Goal: Transaction & Acquisition: Purchase product/service

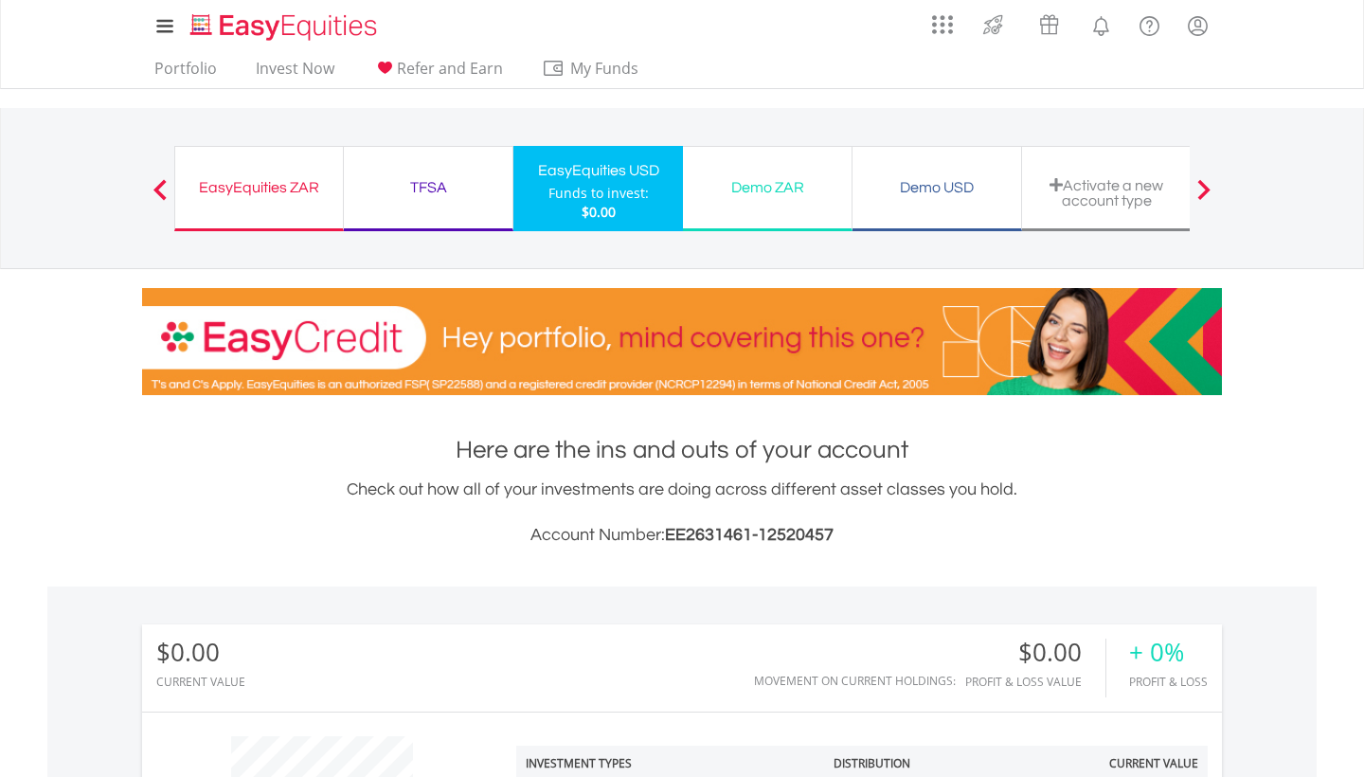
click at [783, 208] on div "Demo ZAR Funds to invest: $0.00" at bounding box center [768, 188] width 170 height 85
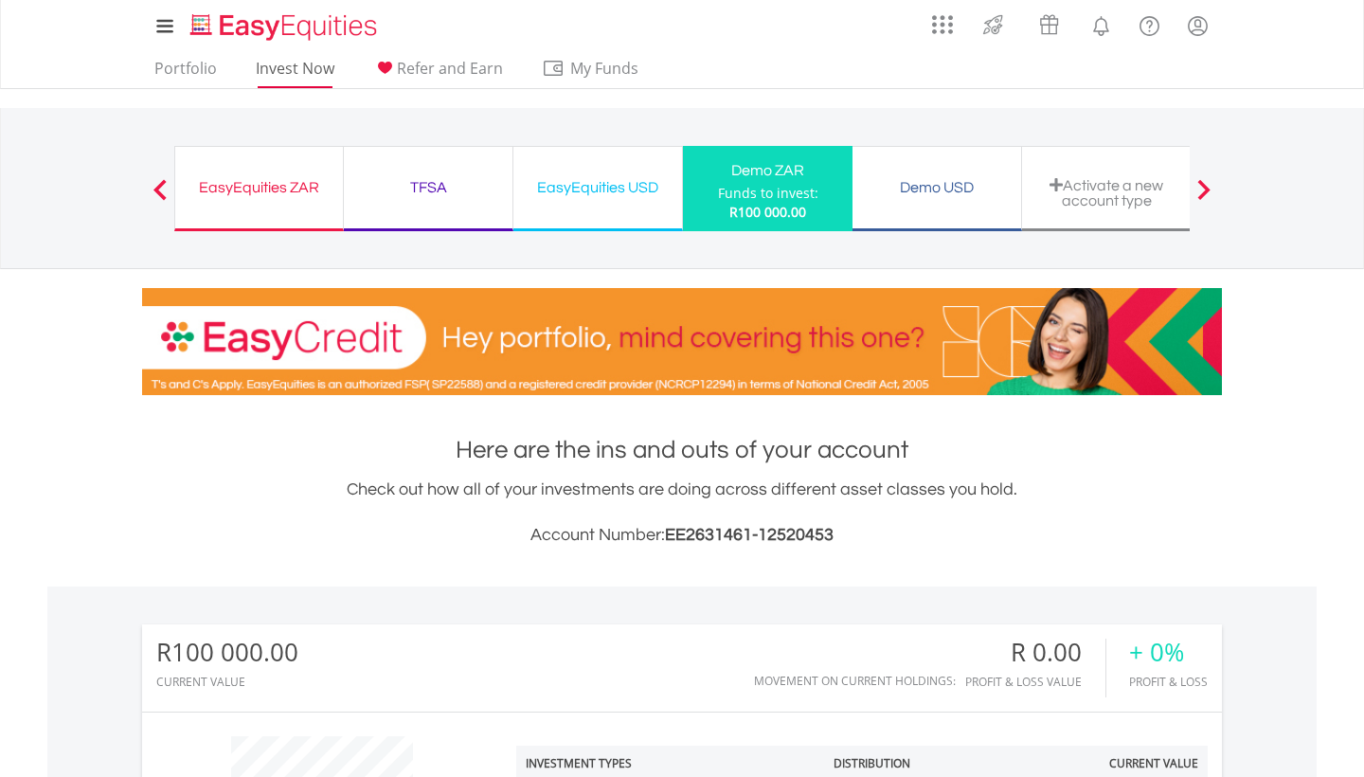
click at [256, 68] on link "Invest Now" at bounding box center [295, 73] width 94 height 29
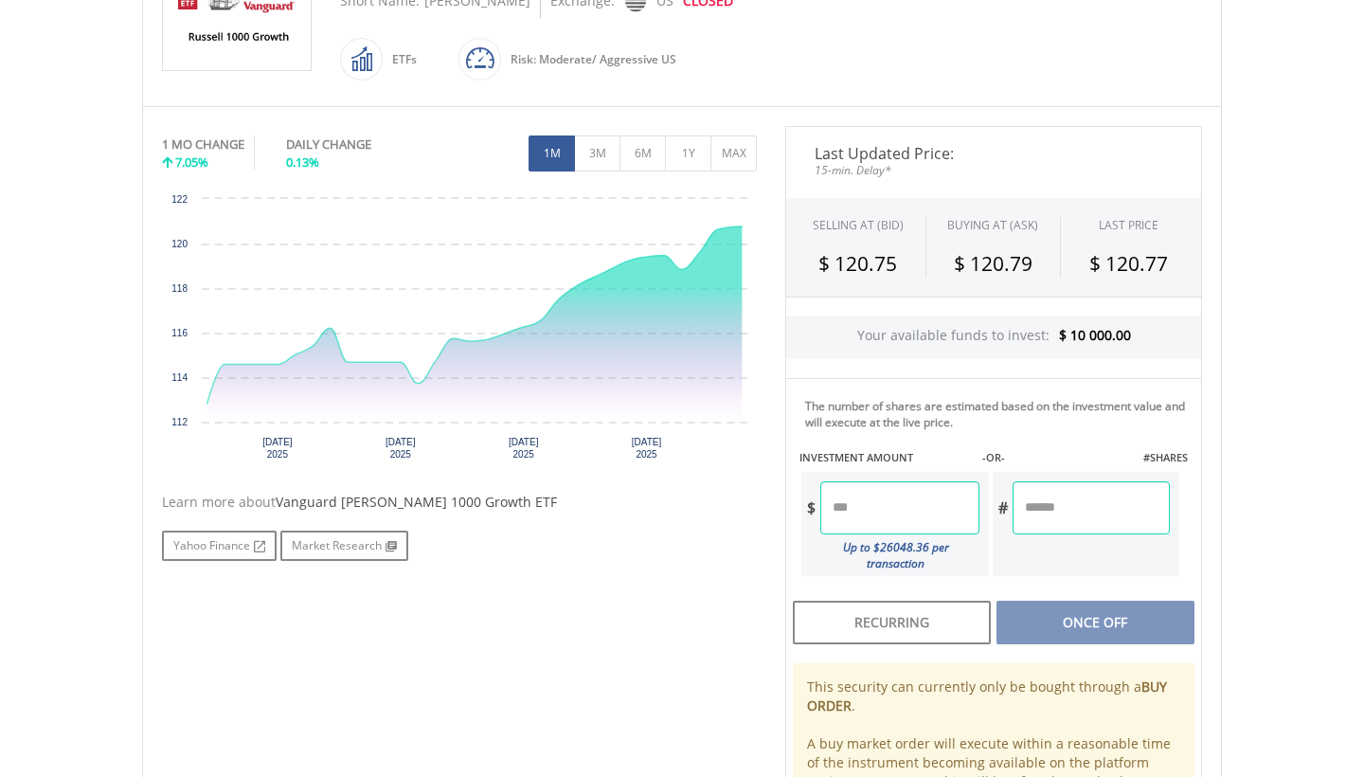
scroll to position [490, 0]
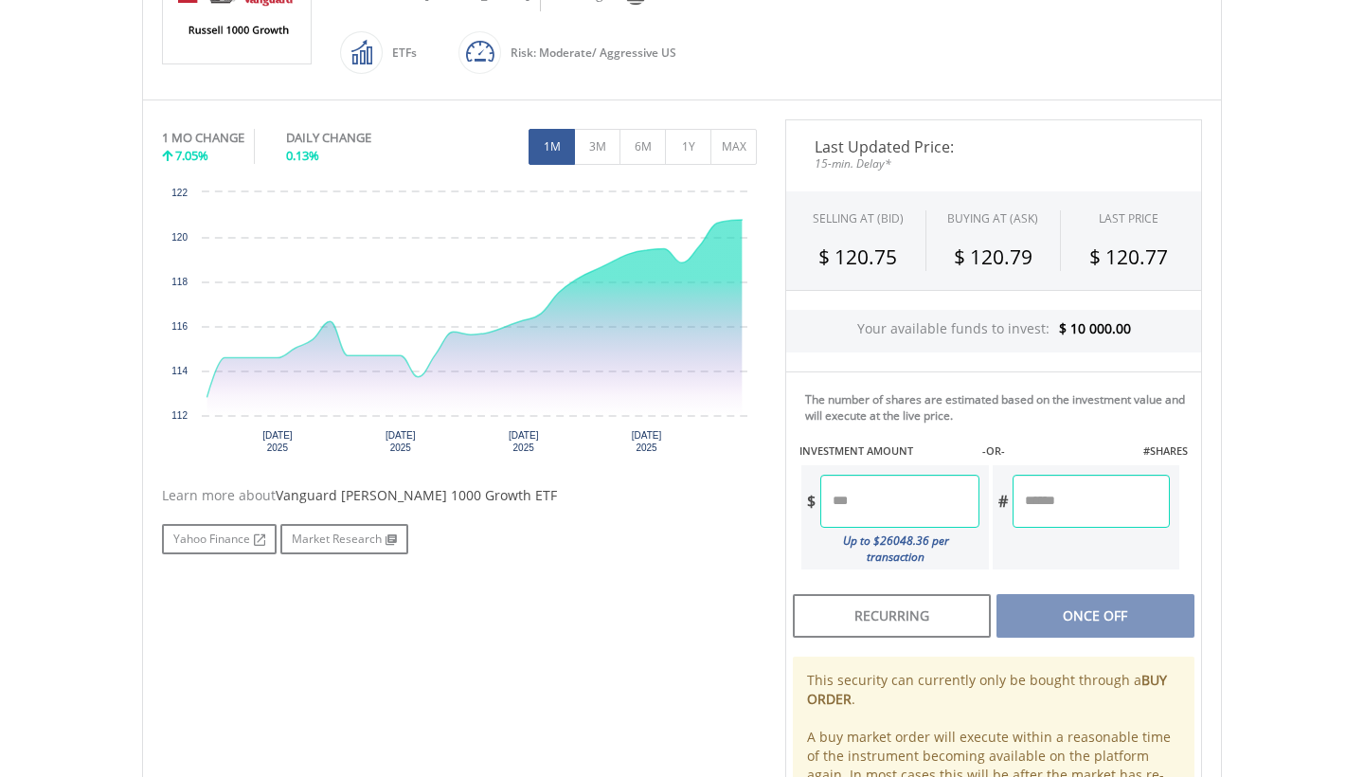
click at [878, 492] on input "number" at bounding box center [900, 501] width 158 height 53
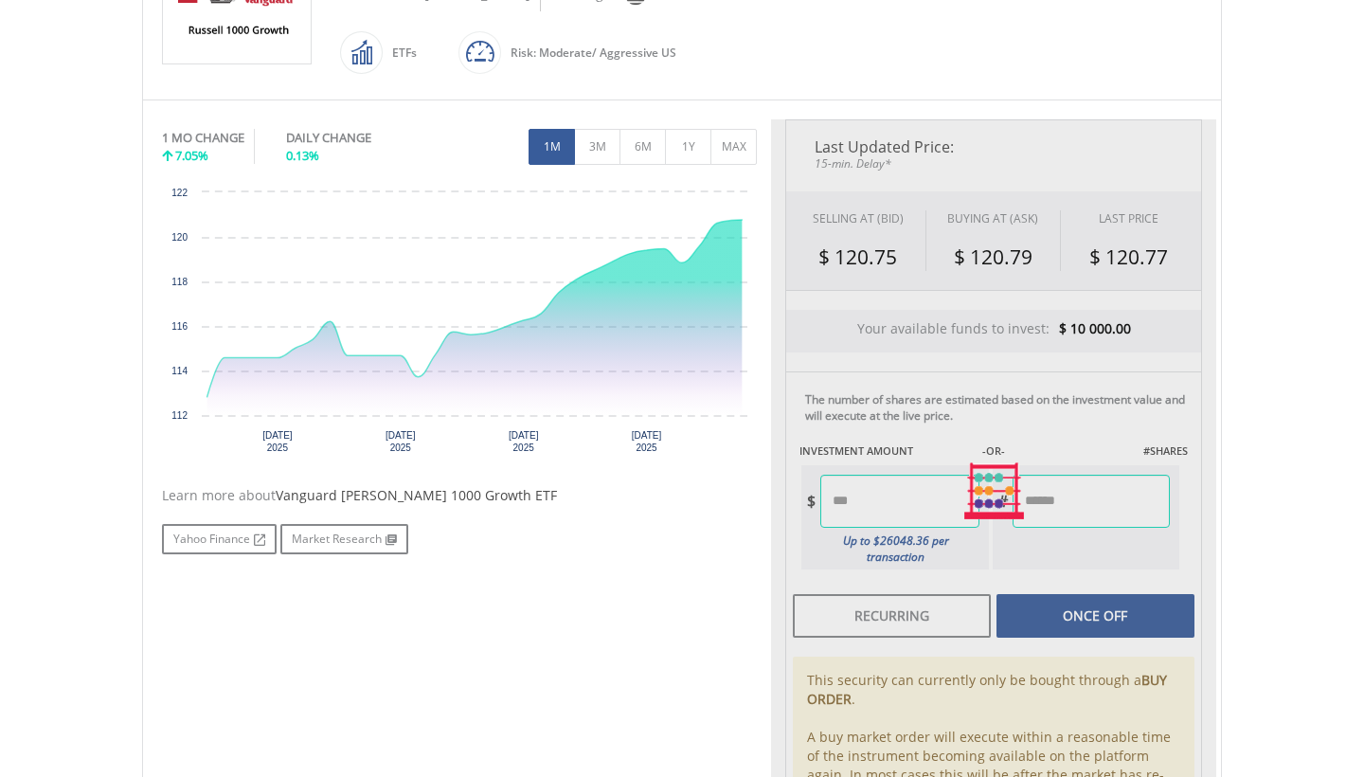
type input "*******"
type input "******"
click at [1060, 605] on div "Last Updated Price: 15-min. Delay* SELLING AT (BID) BUYING AT (ASK) LAST PRICE …" at bounding box center [993, 491] width 445 height 744
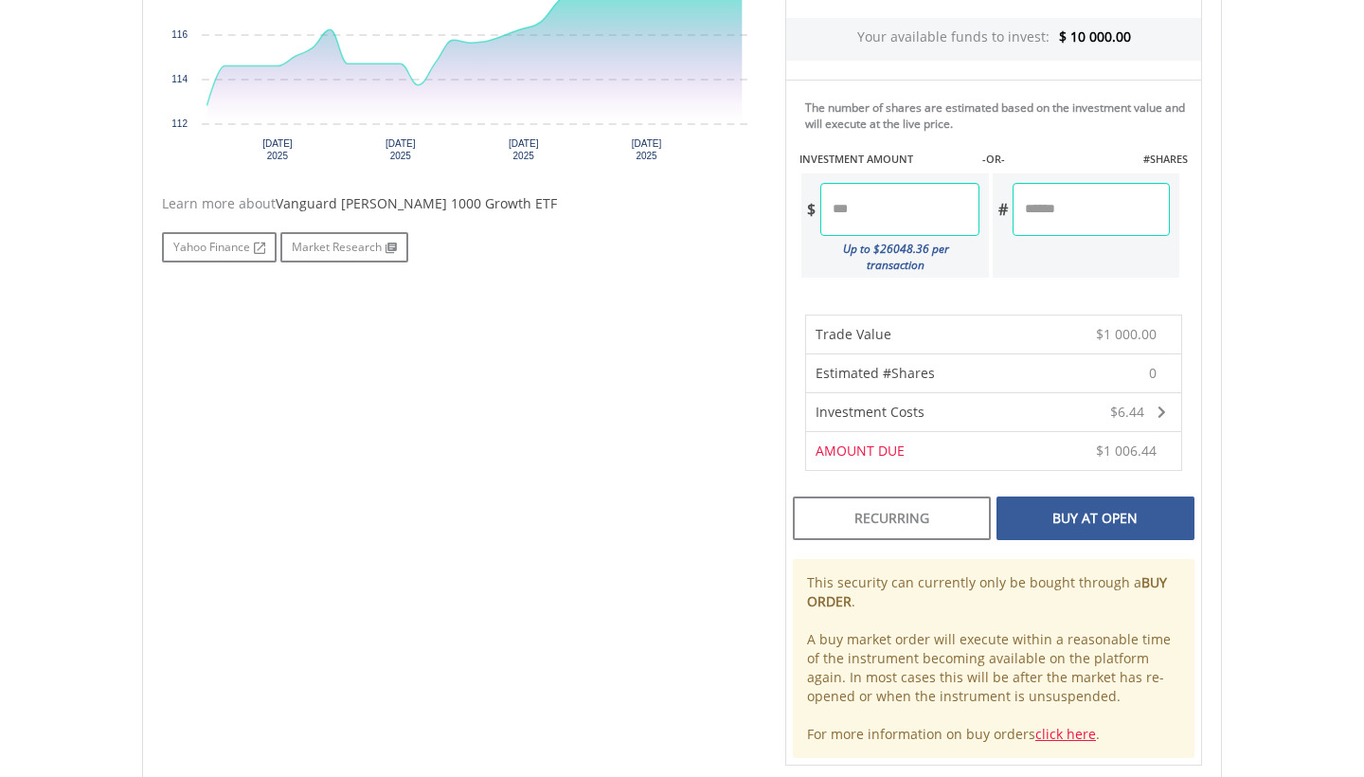
scroll to position [785, 0]
click at [1089, 514] on div "Buy At Open" at bounding box center [1096, 516] width 198 height 44
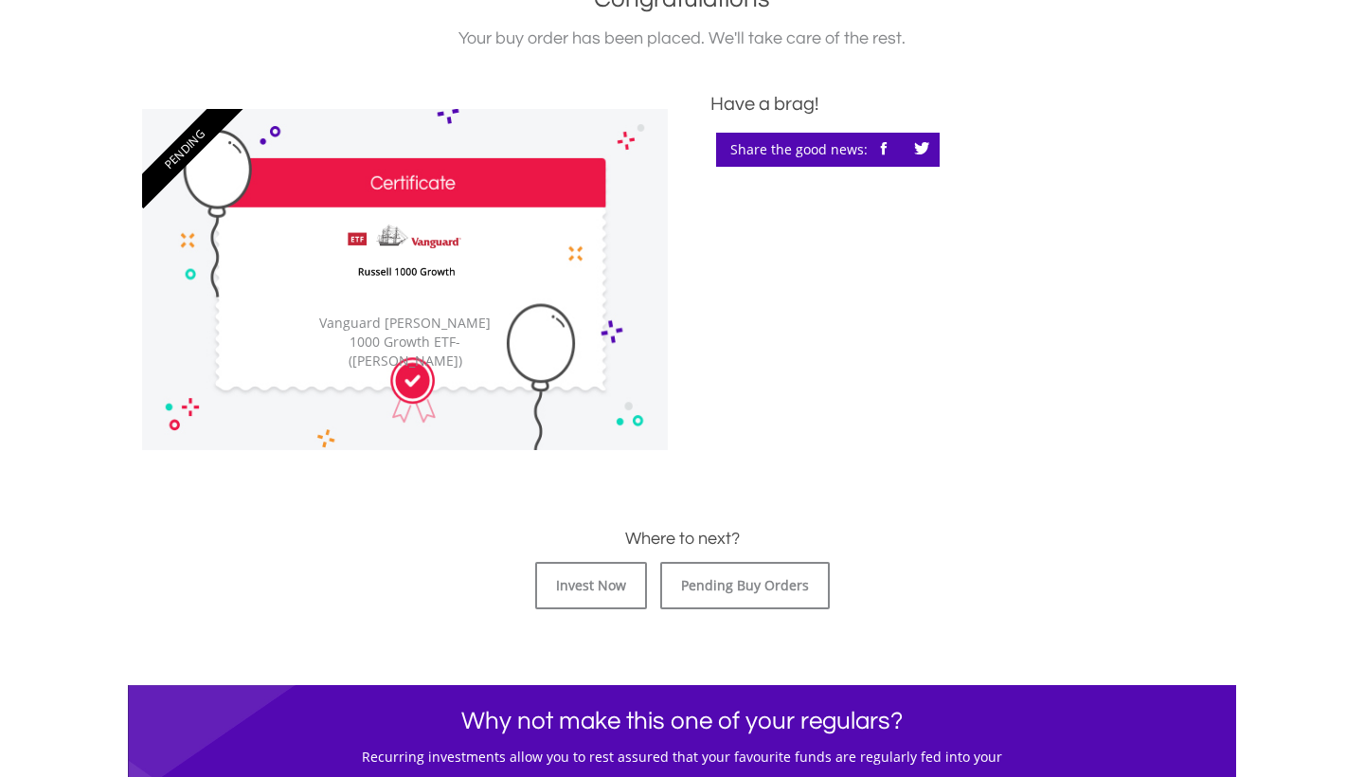
scroll to position [470, 0]
click at [466, 298] on img at bounding box center [405, 256] width 138 height 97
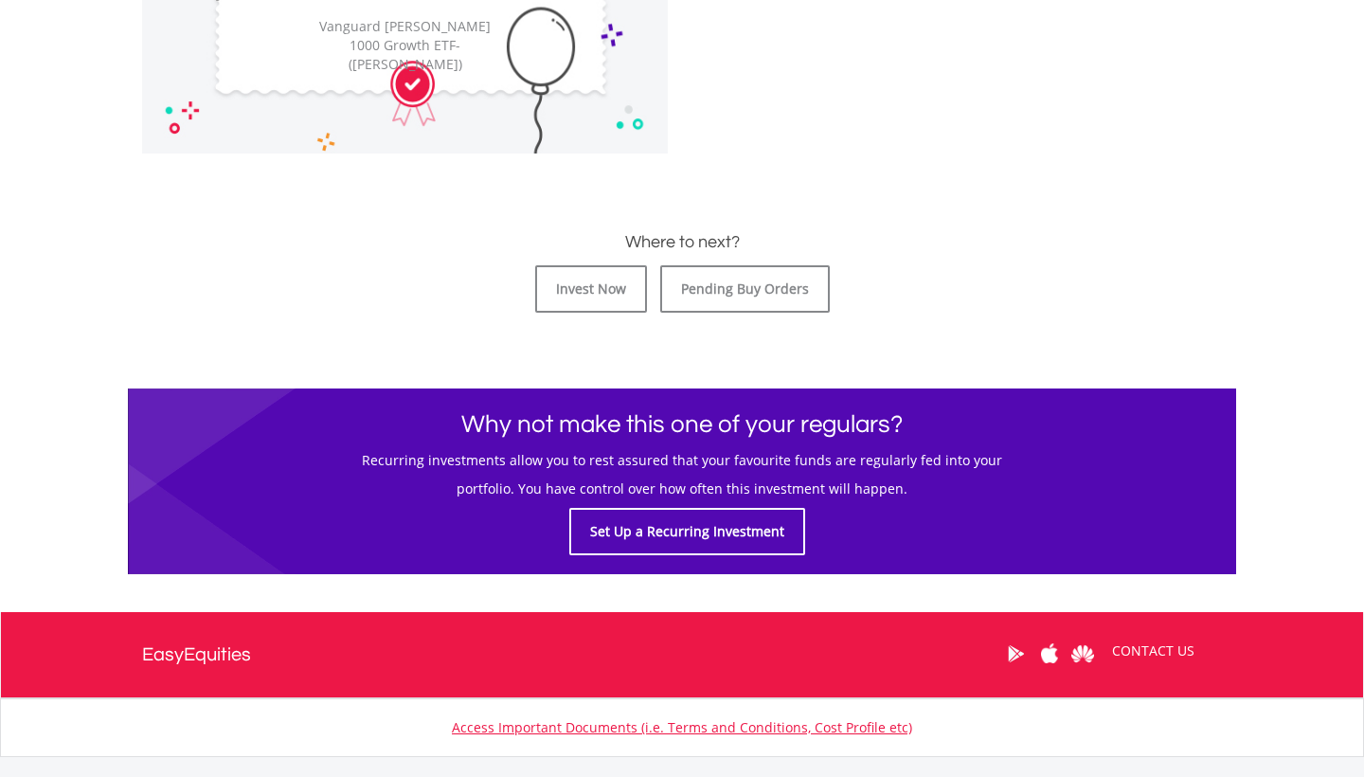
scroll to position [749, 0]
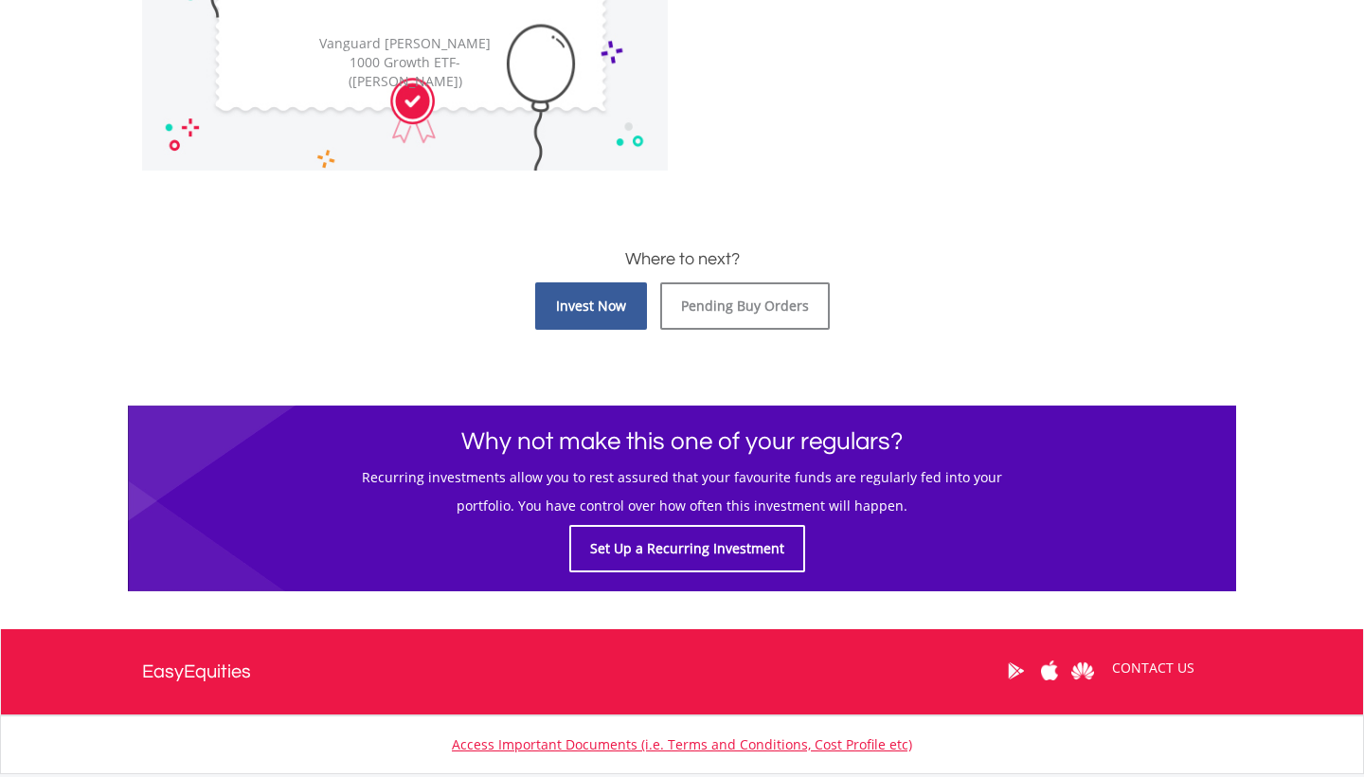
click at [581, 300] on link "Invest Now" at bounding box center [591, 305] width 112 height 47
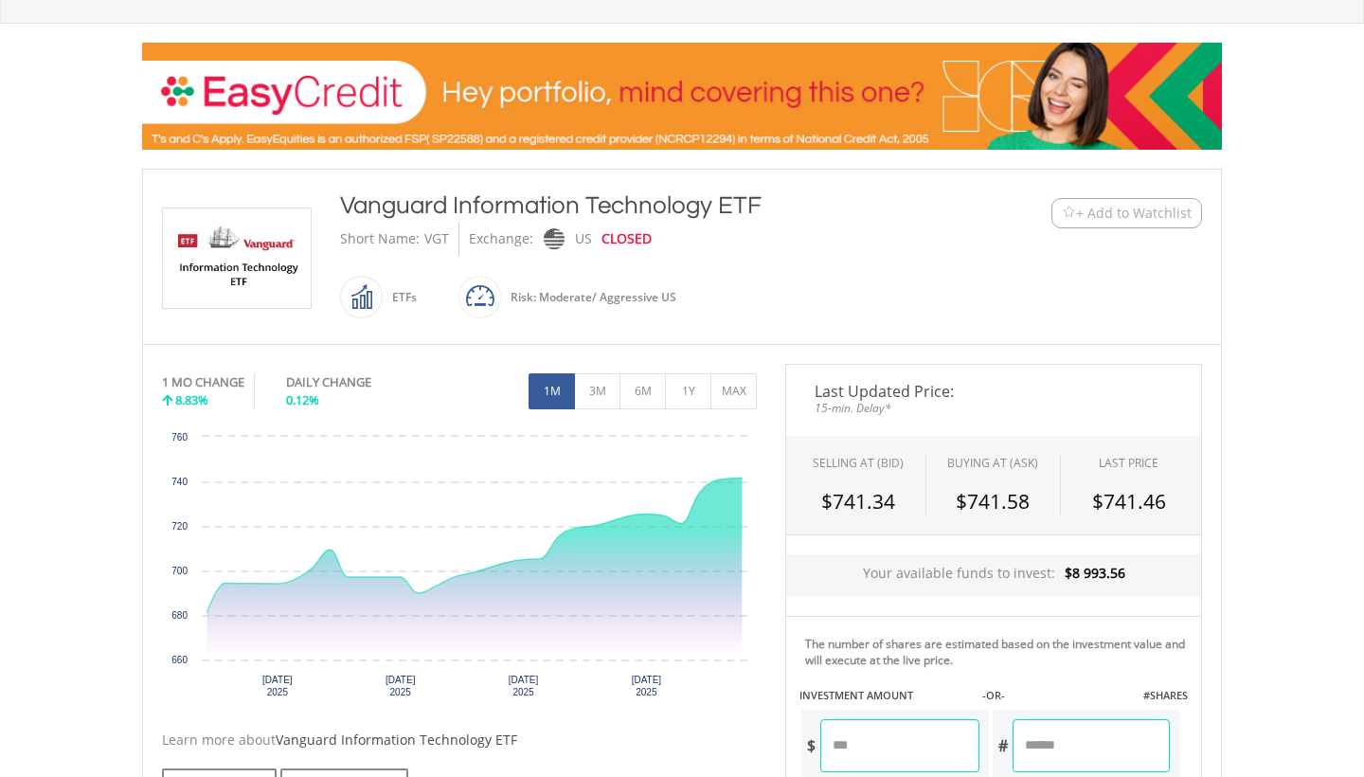
scroll to position [407, 0]
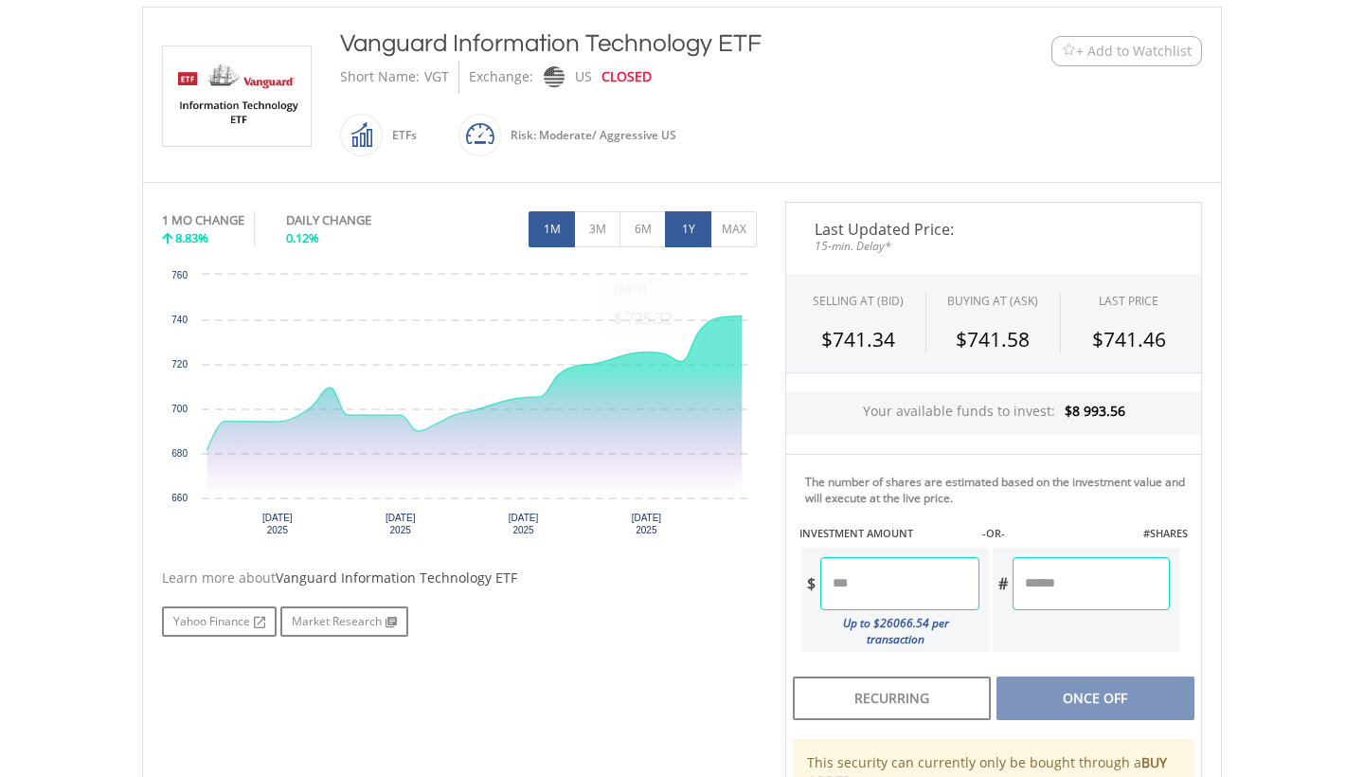
click at [677, 236] on button "1Y" at bounding box center [688, 229] width 46 height 36
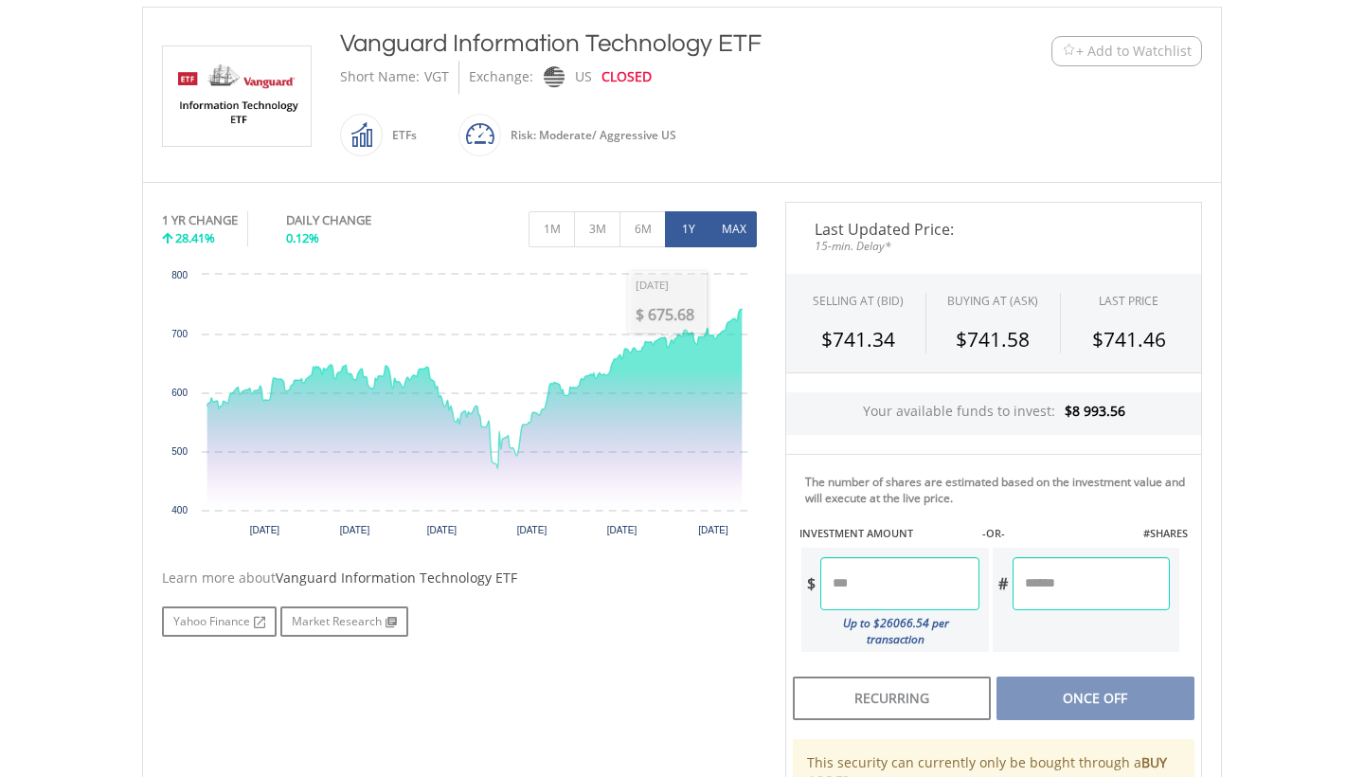
click at [733, 221] on button "MAX" at bounding box center [734, 229] width 46 height 36
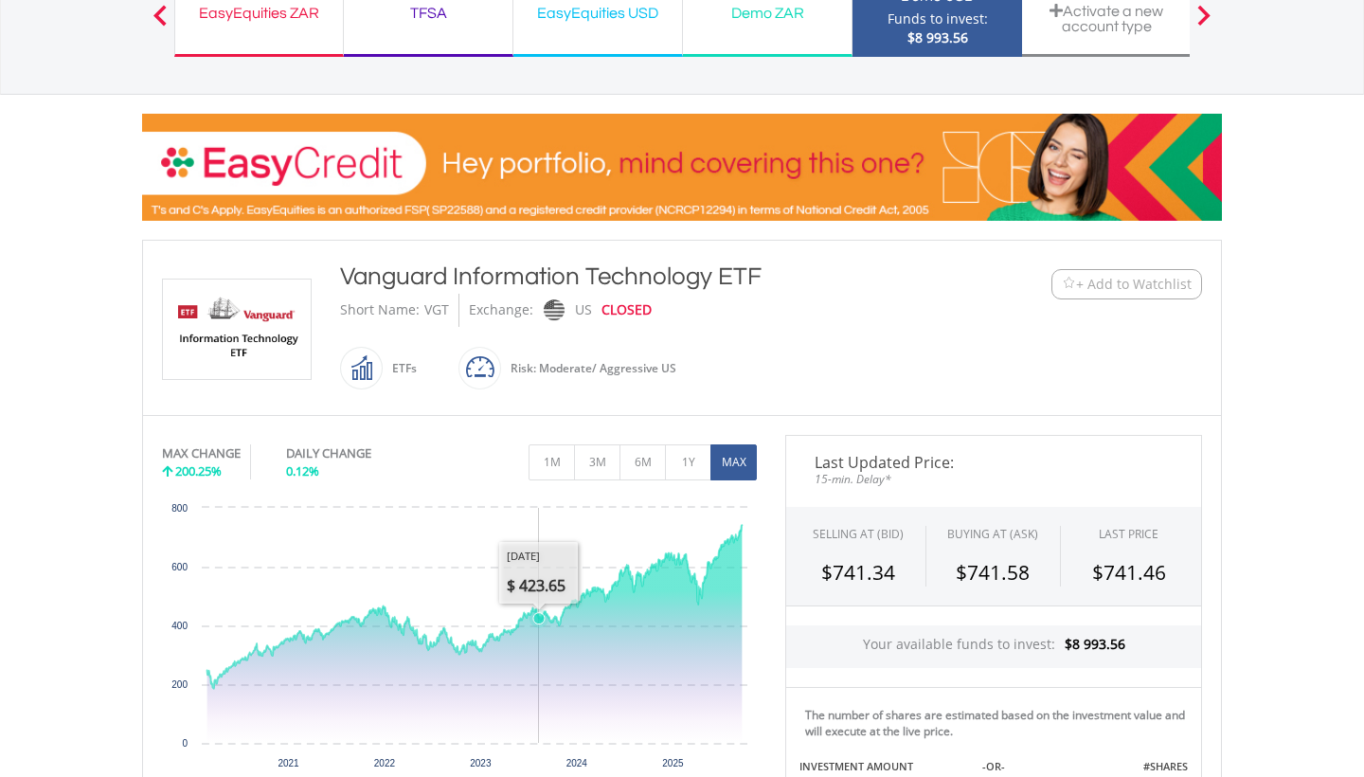
scroll to position [161, 0]
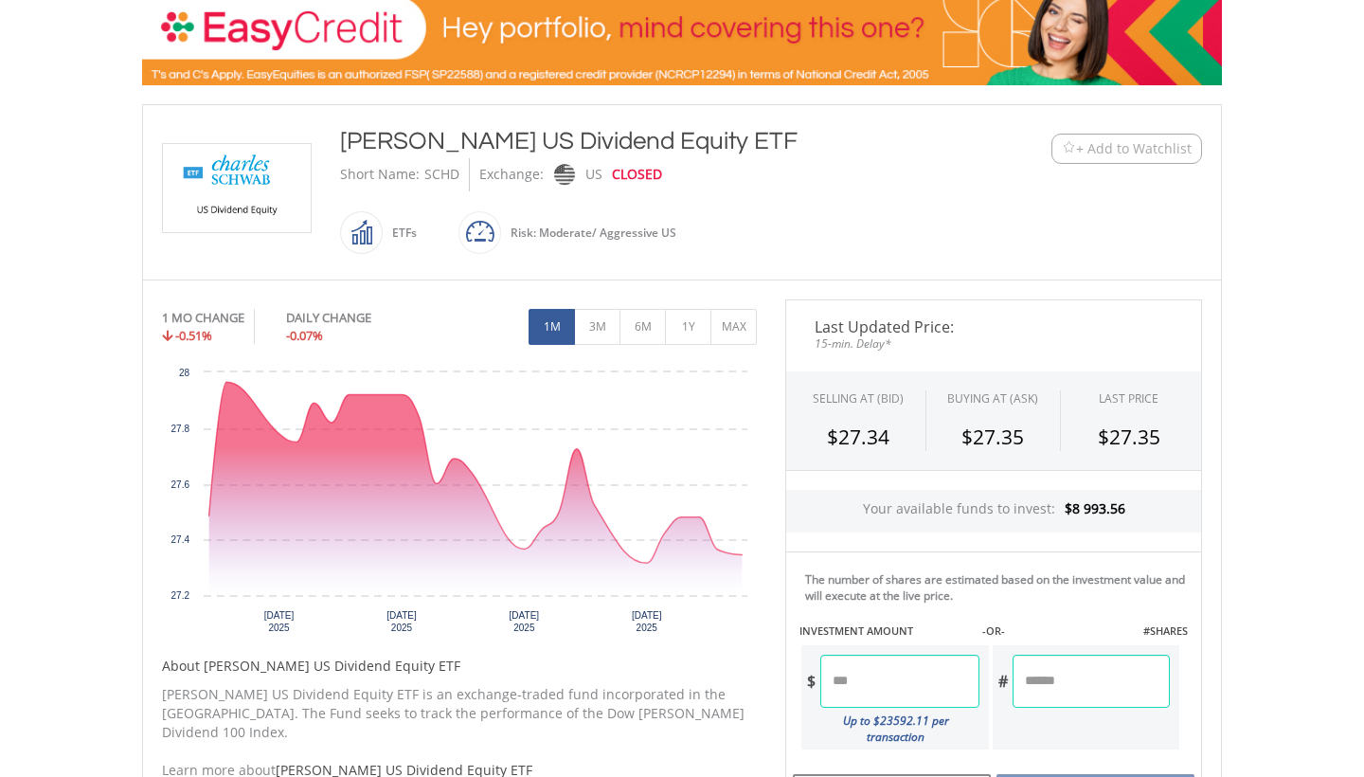
scroll to position [313, 0]
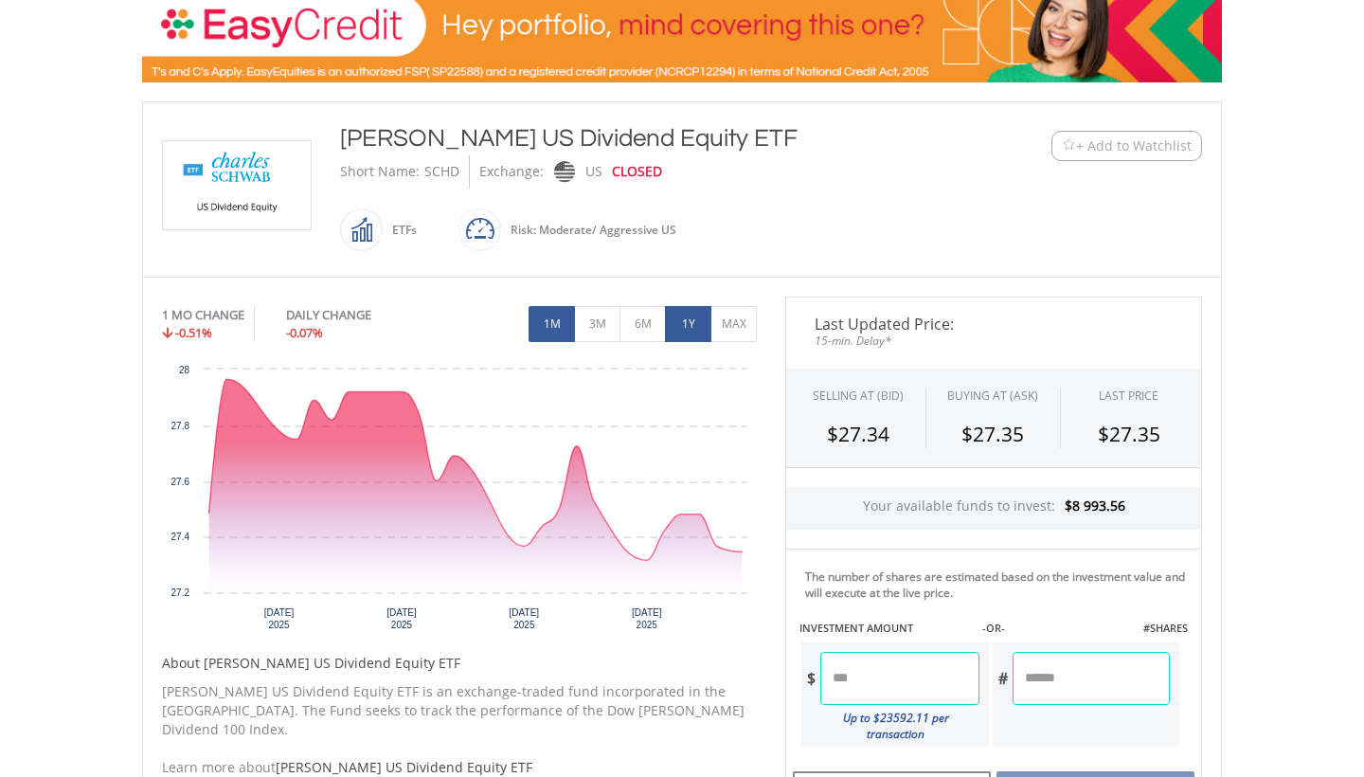
click at [697, 328] on button "1Y" at bounding box center [688, 324] width 46 height 36
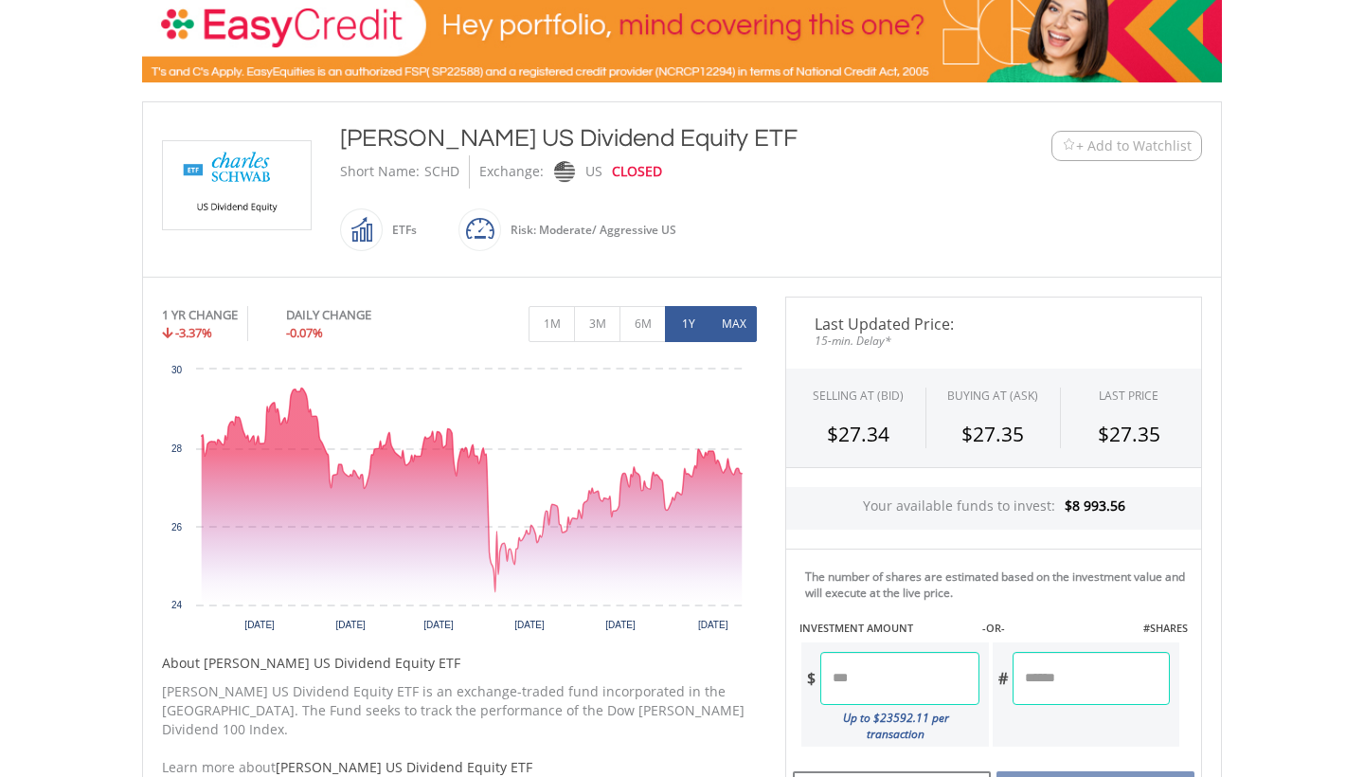
click at [745, 311] on button "MAX" at bounding box center [734, 324] width 46 height 36
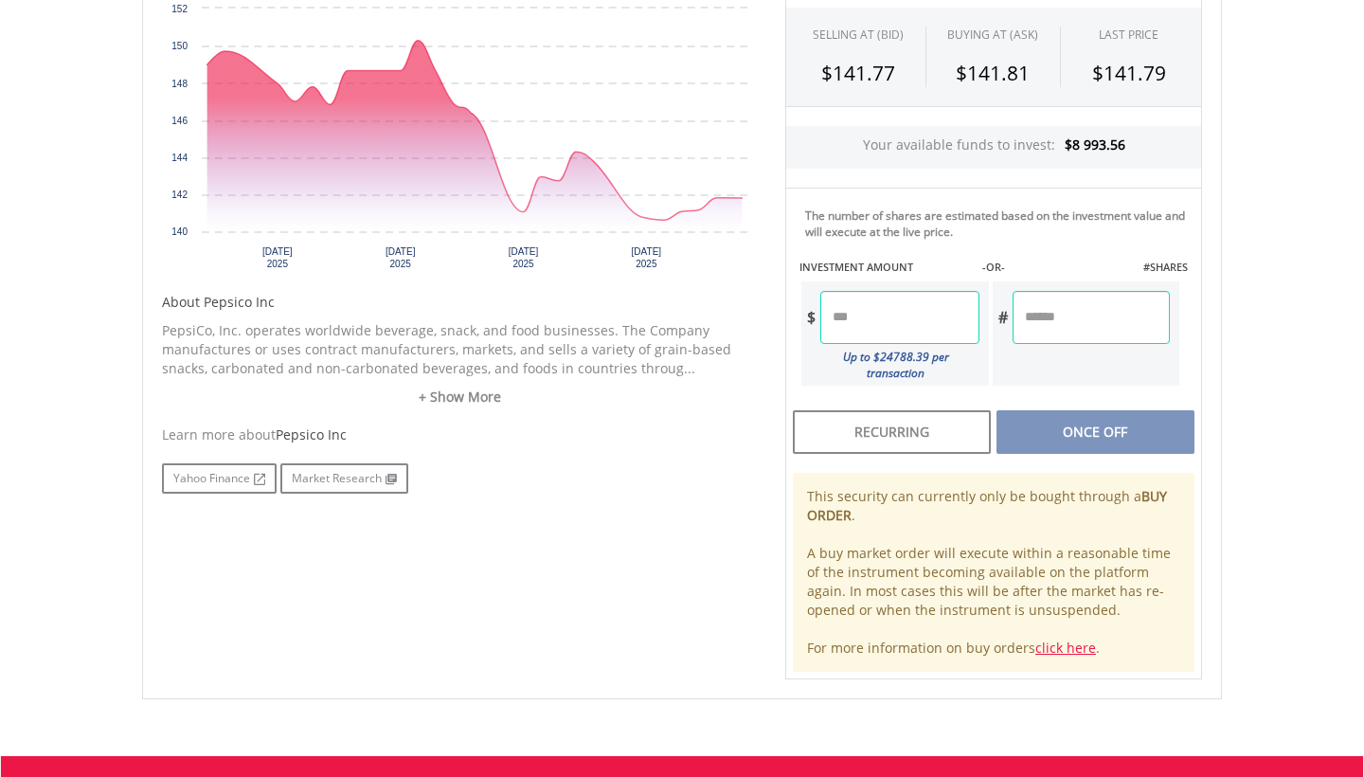
scroll to position [677, 0]
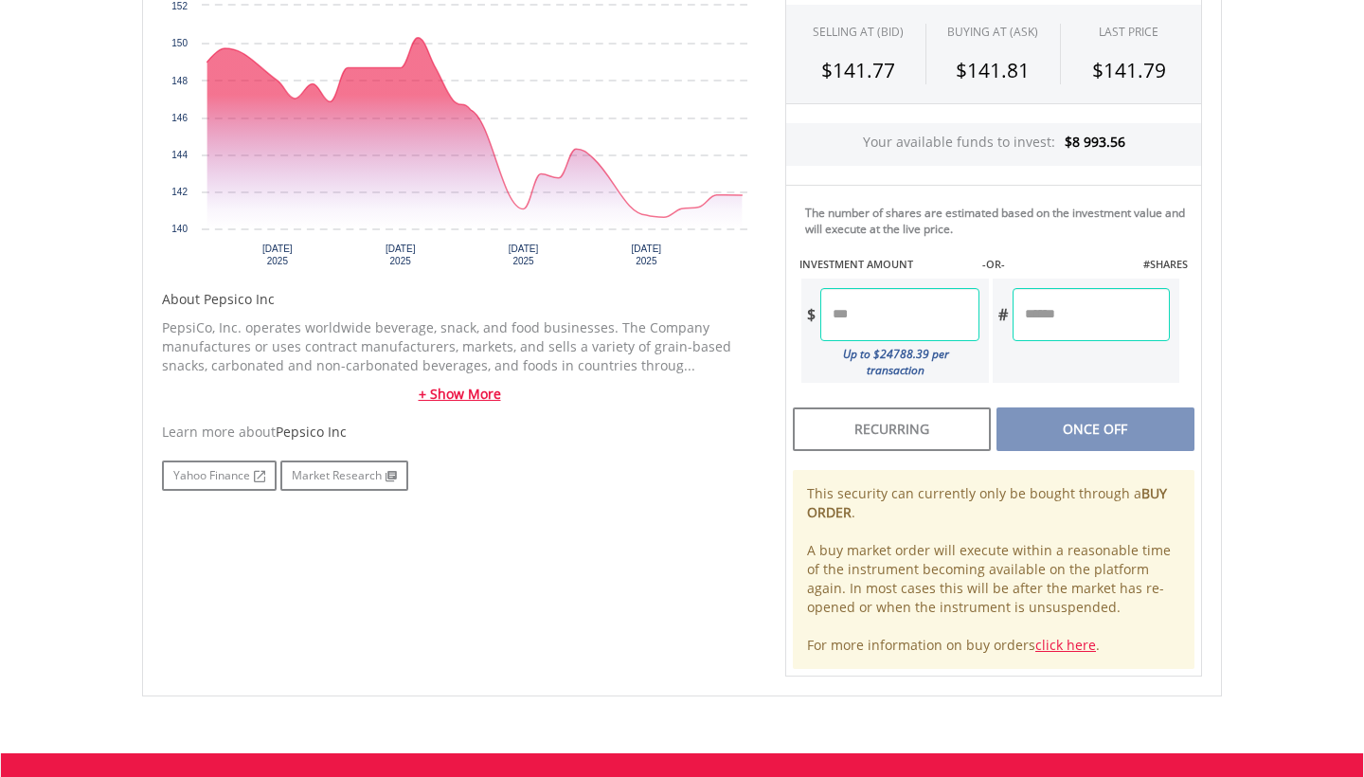
click at [481, 386] on link "+ Show More" at bounding box center [459, 394] width 595 height 19
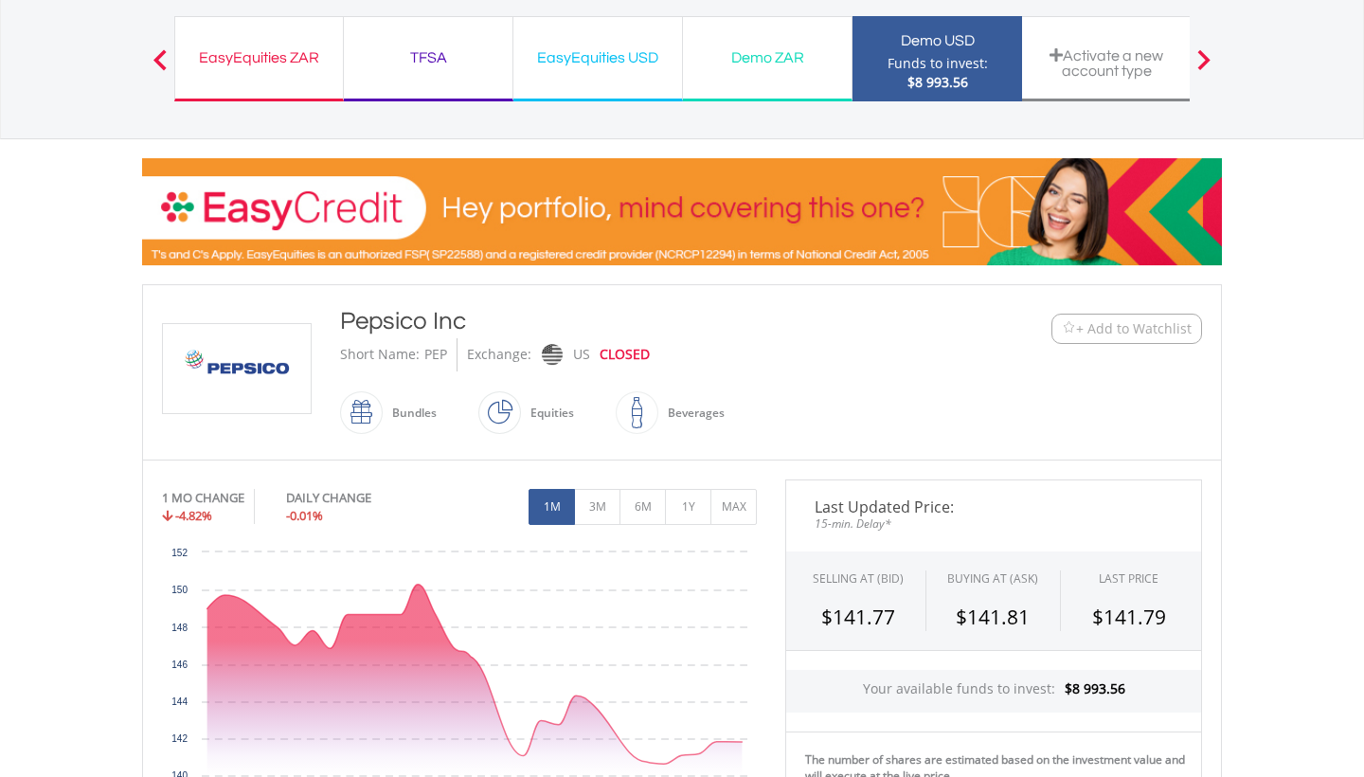
scroll to position [111, 0]
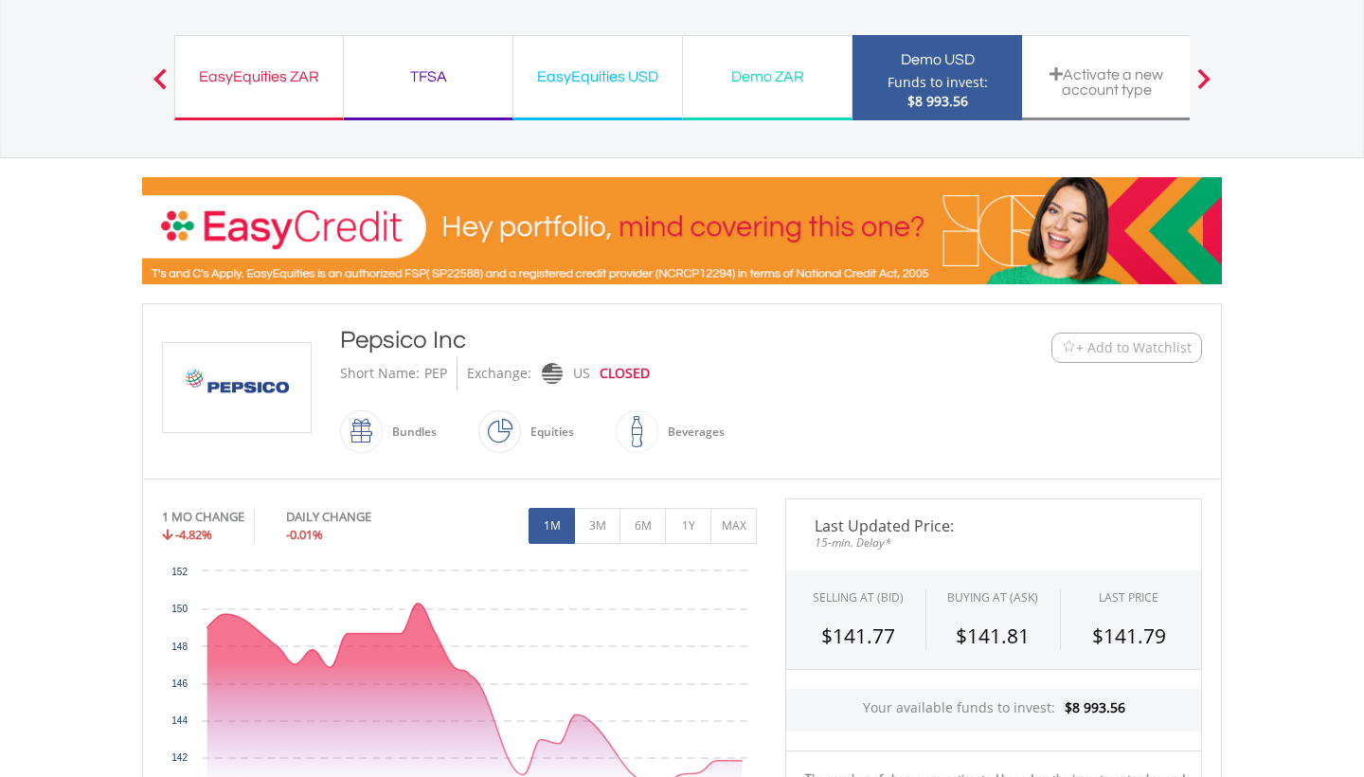
click at [1119, 348] on span "+ Add to Watchlist" at bounding box center [1134, 347] width 116 height 19
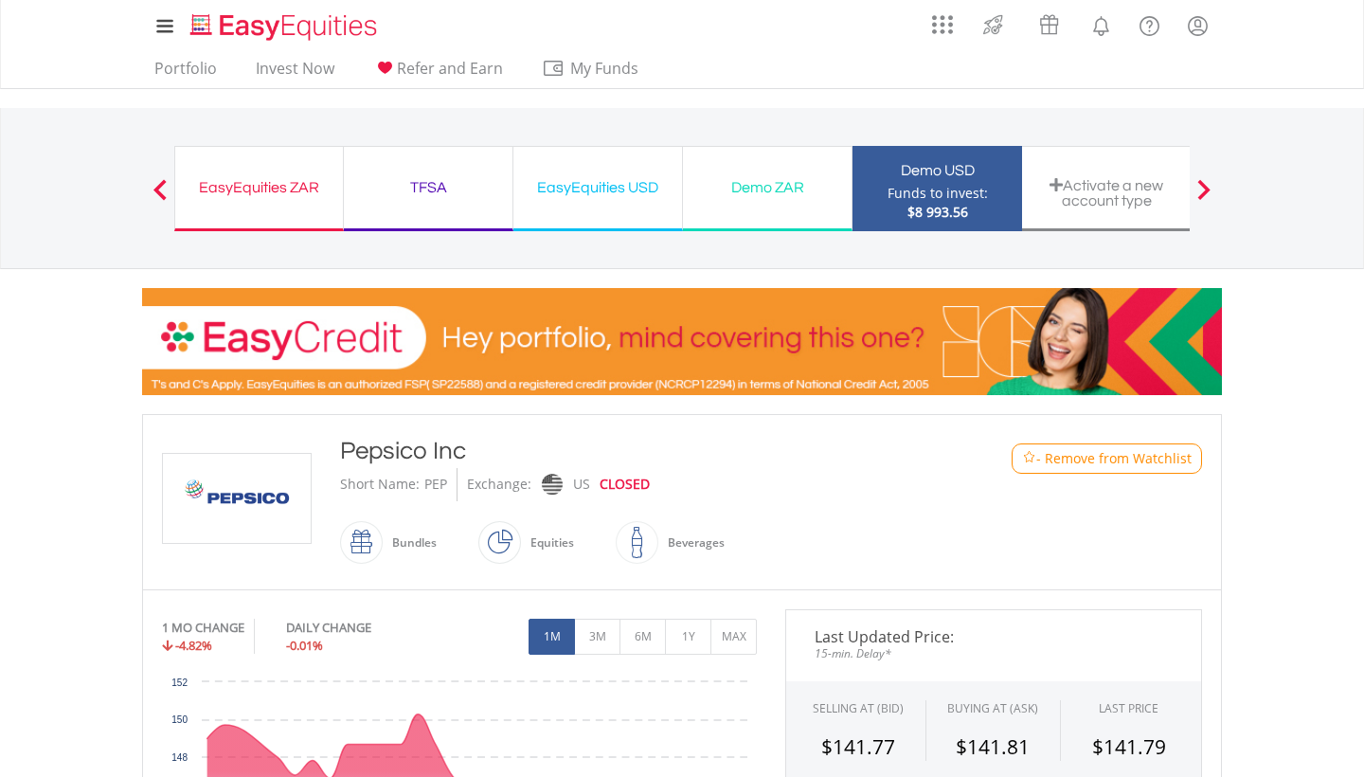
scroll to position [0, 0]
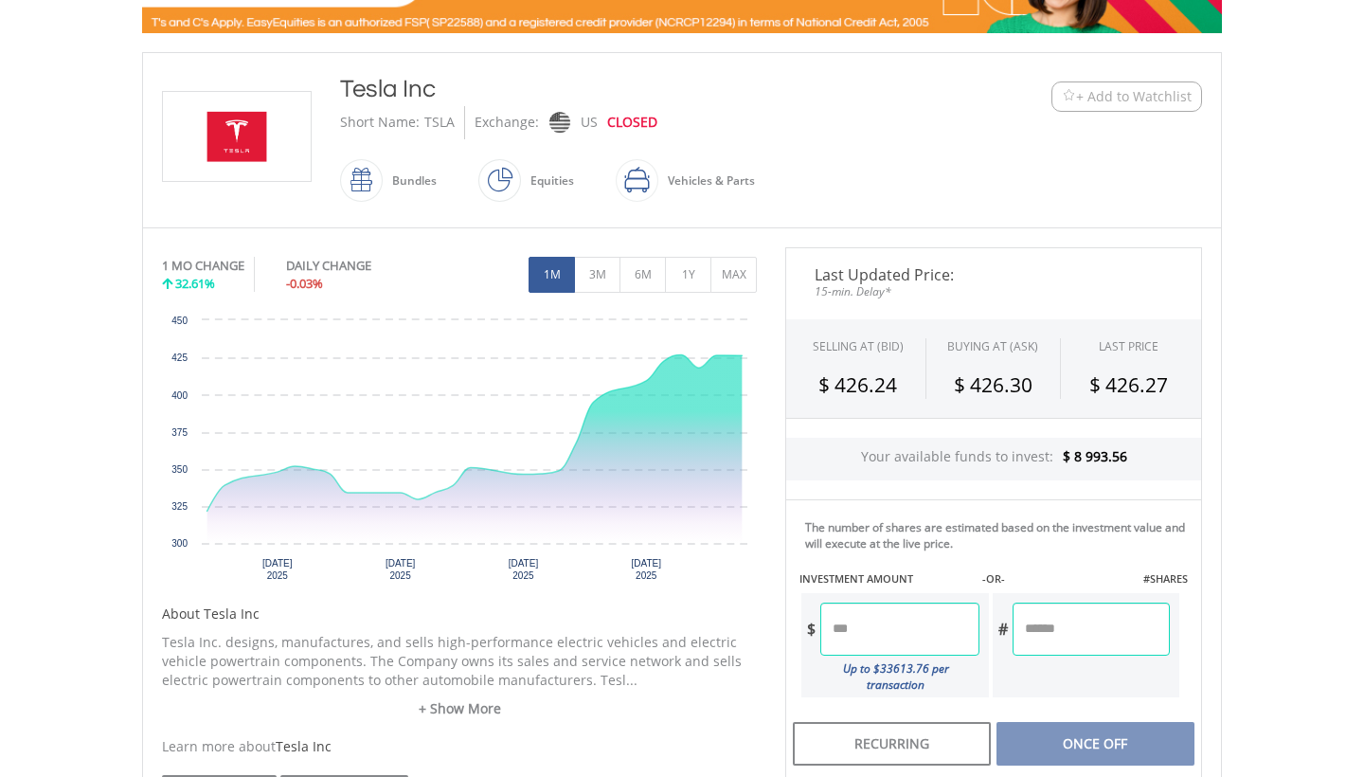
scroll to position [417, 0]
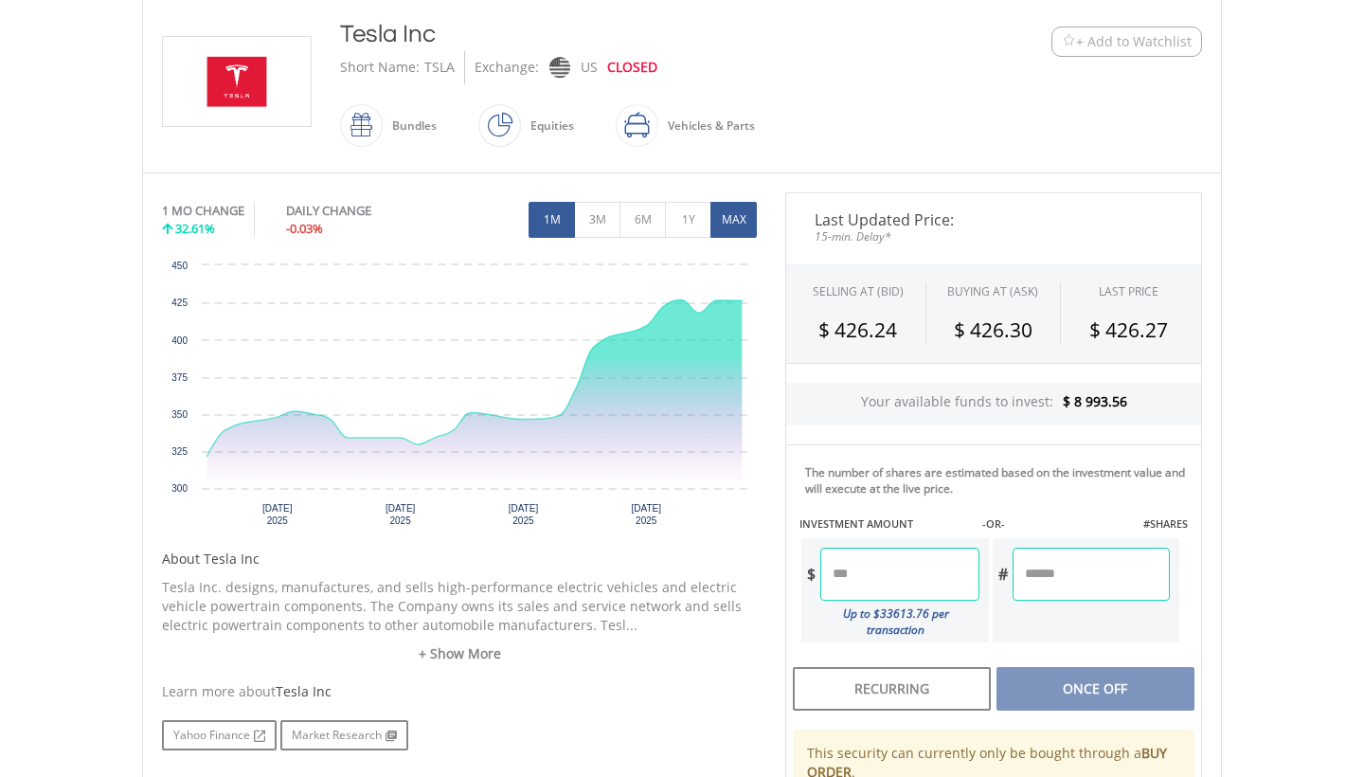
click at [723, 220] on button "MAX" at bounding box center [734, 220] width 46 height 36
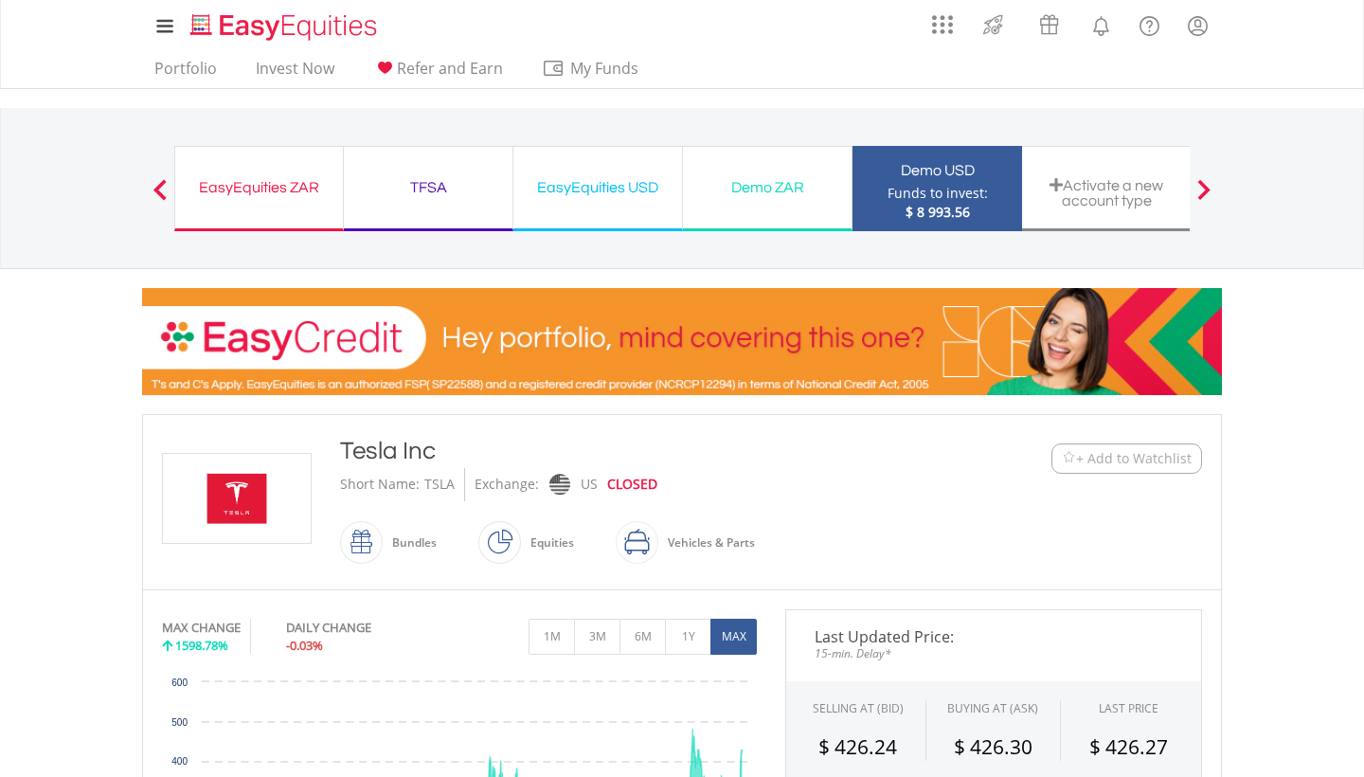
scroll to position [0, 0]
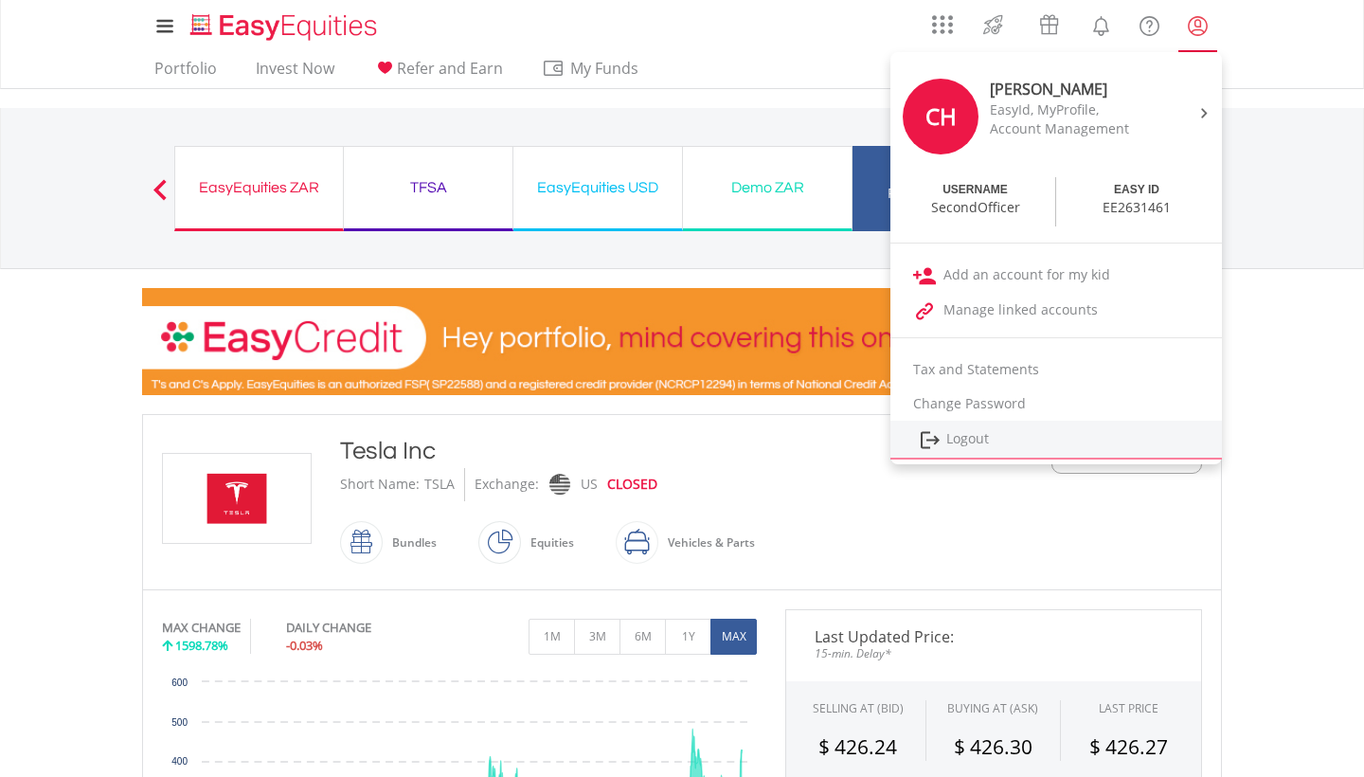
click at [966, 443] on link "Logout" at bounding box center [1057, 440] width 332 height 39
